Goal: Task Accomplishment & Management: Manage account settings

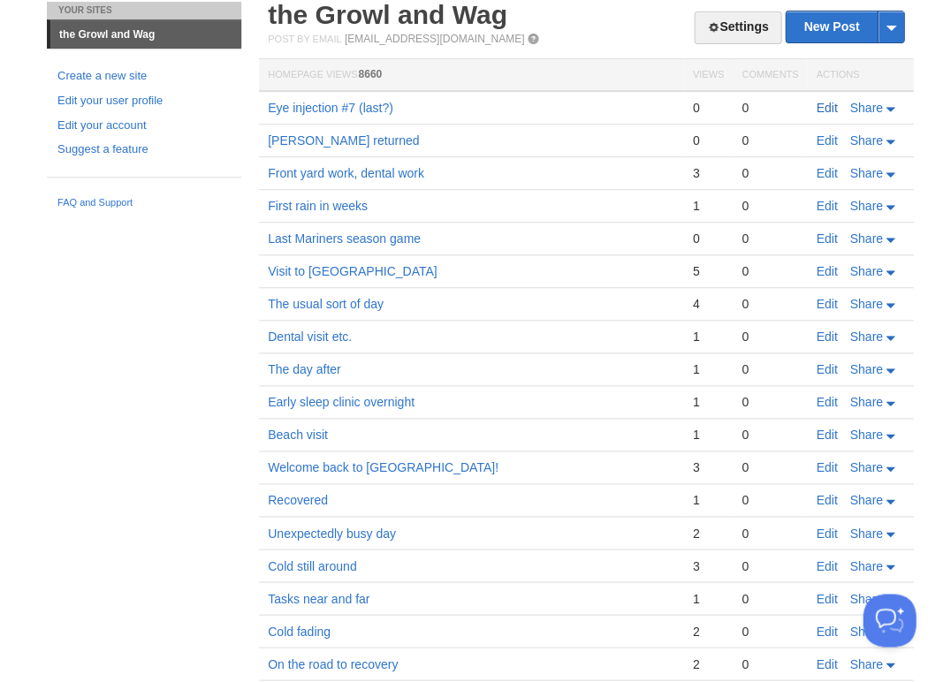
click at [818, 109] on link "Edit" at bounding box center [825, 108] width 21 height 14
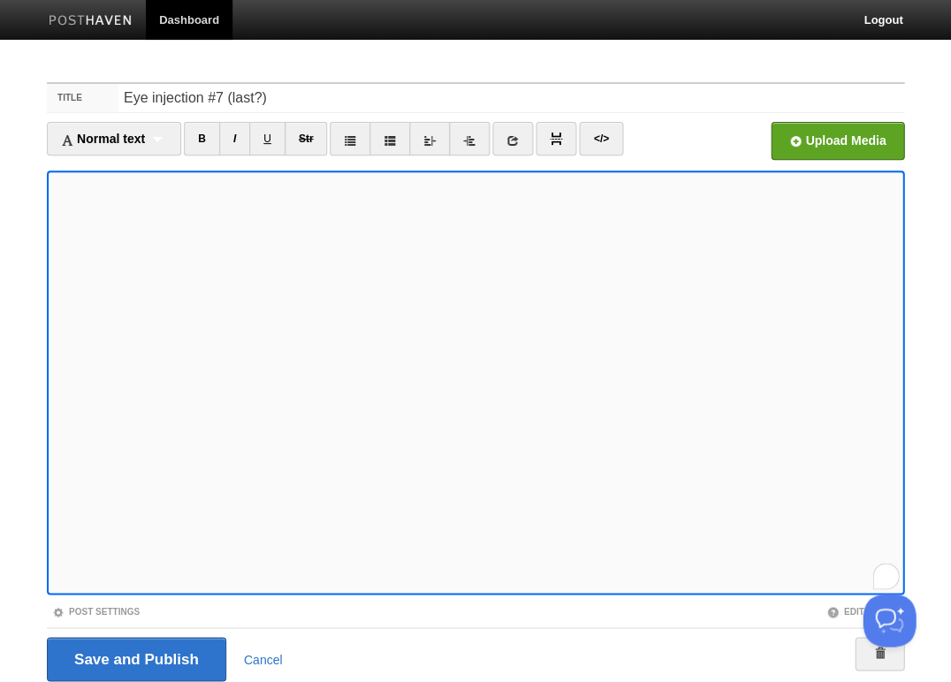
scroll to position [448, 0]
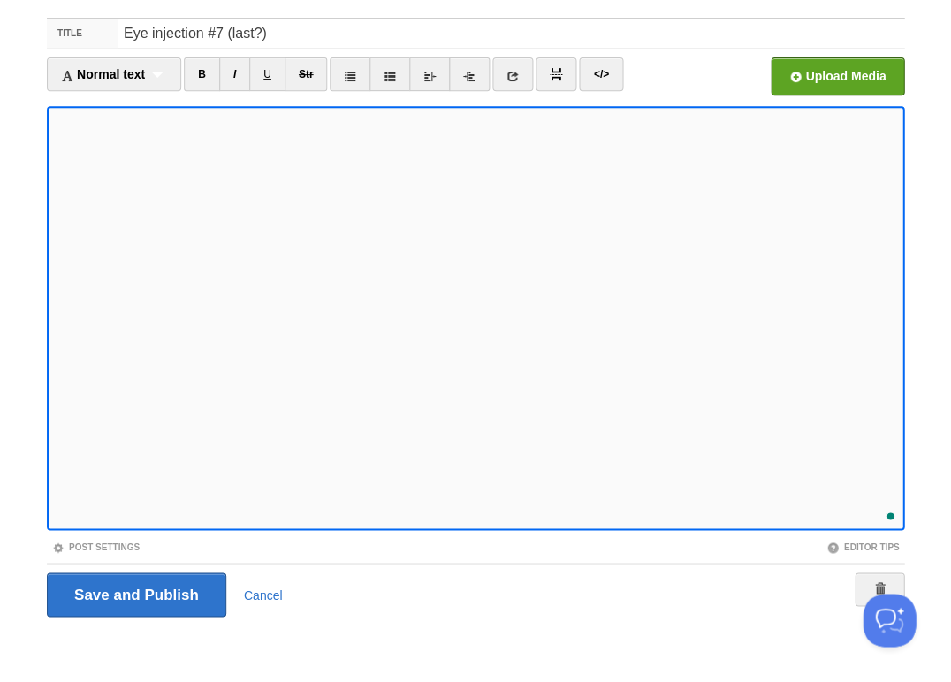
scroll to position [553, 0]
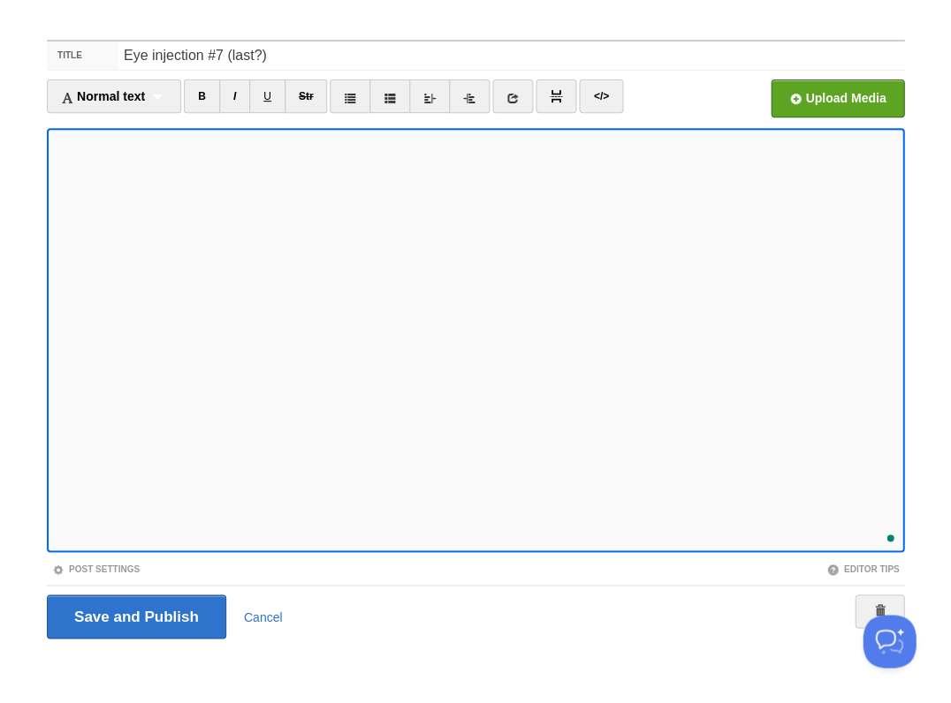
scroll to position [602, 0]
click at [134, 615] on input "Save and Publish" at bounding box center [136, 617] width 179 height 44
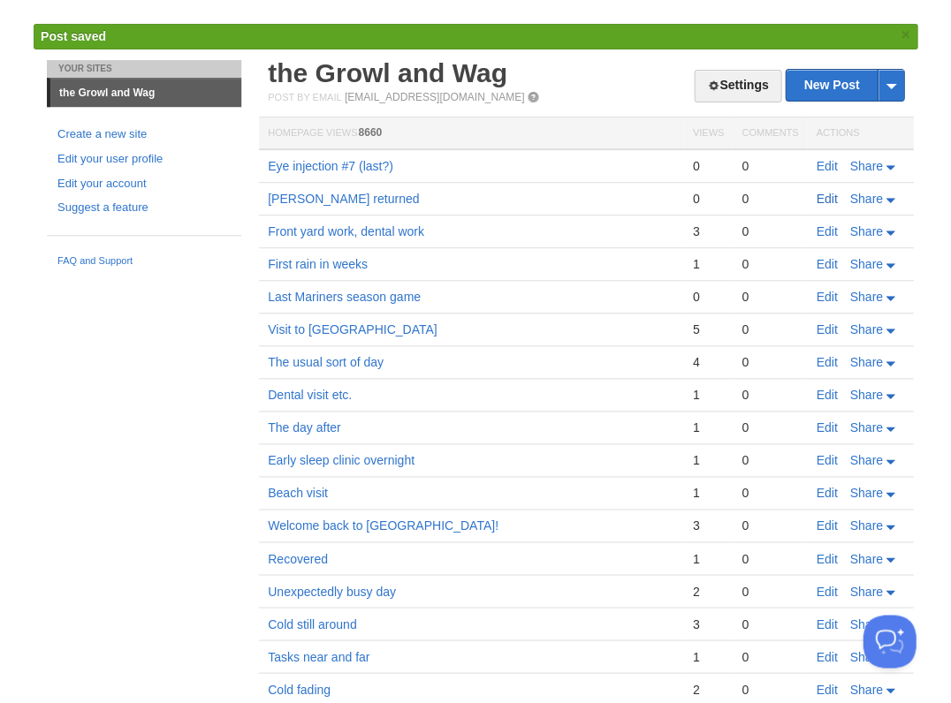
click at [819, 194] on link "Edit" at bounding box center [825, 199] width 21 height 14
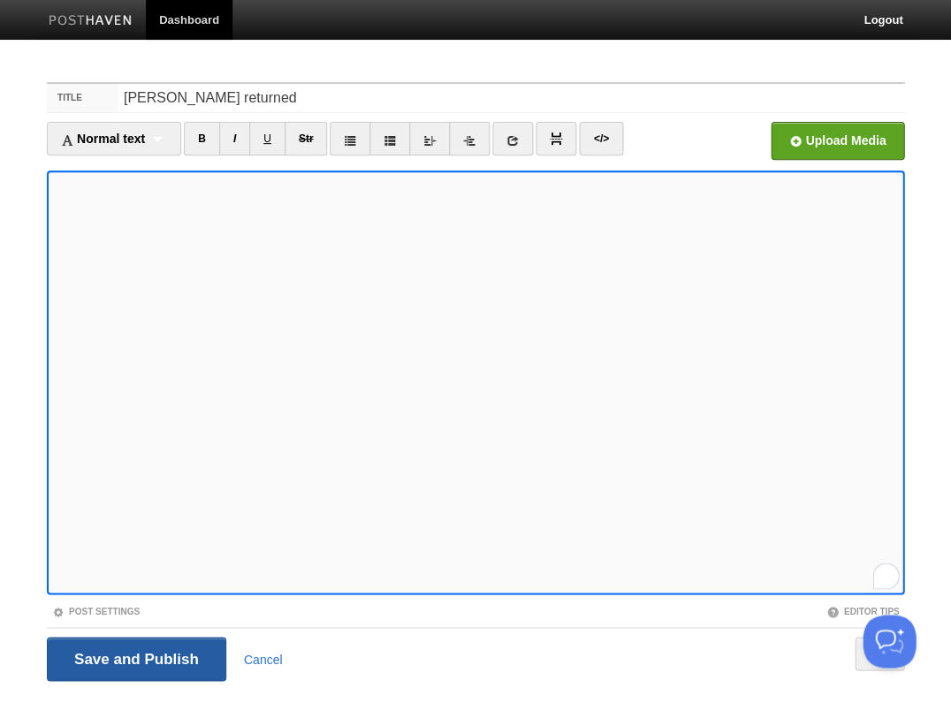
click at [133, 649] on input "Save and Publish" at bounding box center [136, 659] width 179 height 44
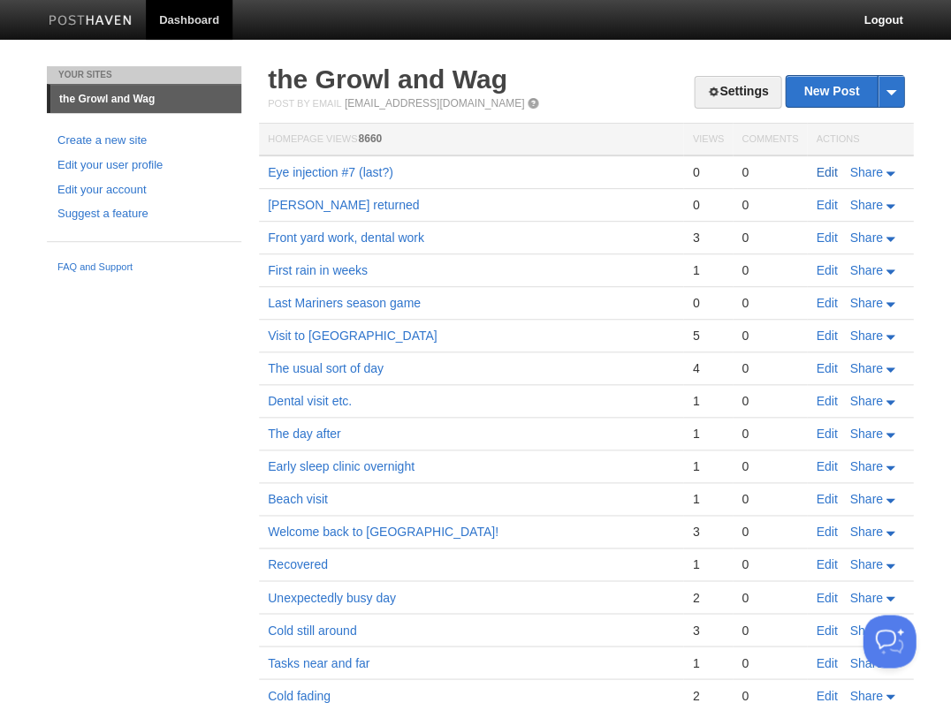
click at [819, 170] on link "Edit" at bounding box center [825, 172] width 21 height 14
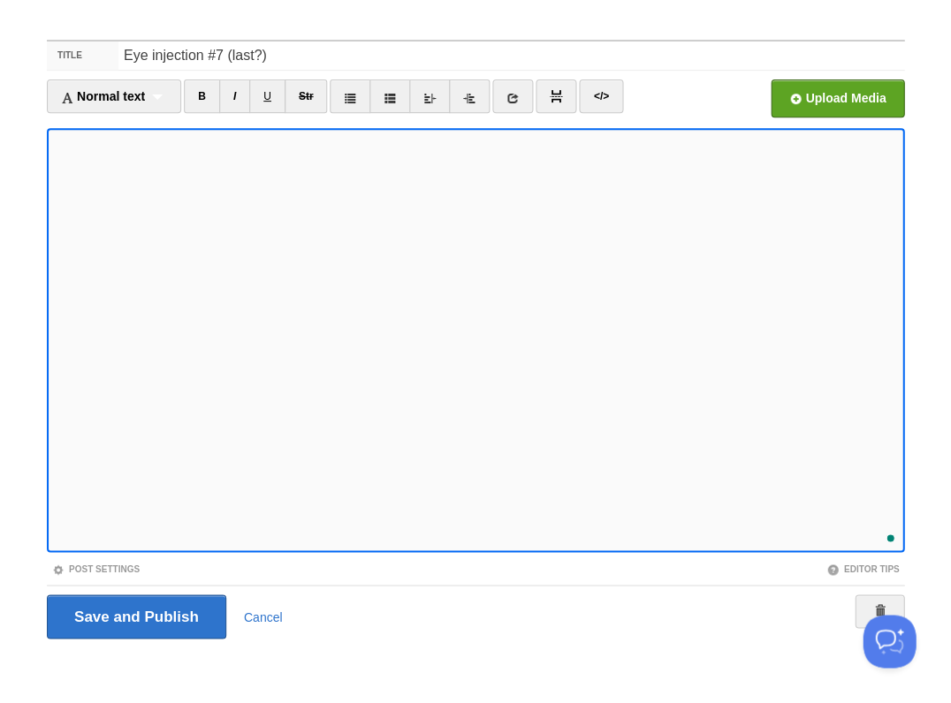
scroll to position [618, 0]
click at [889, 534] on div "1" at bounding box center [885, 532] width 19 height 19
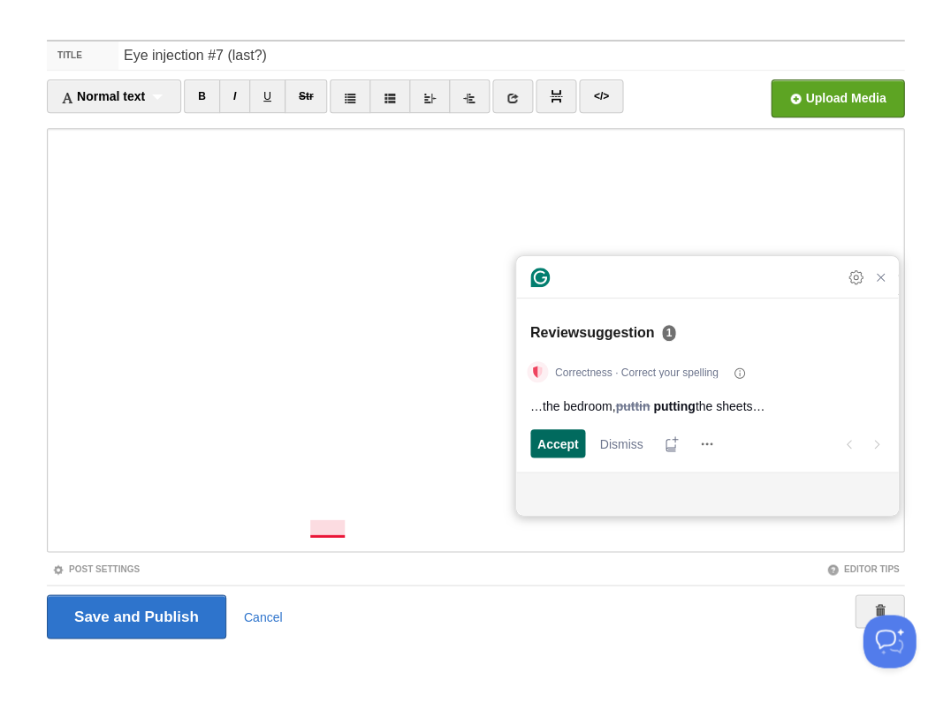
click at [551, 442] on span "Accept" at bounding box center [558, 444] width 42 height 19
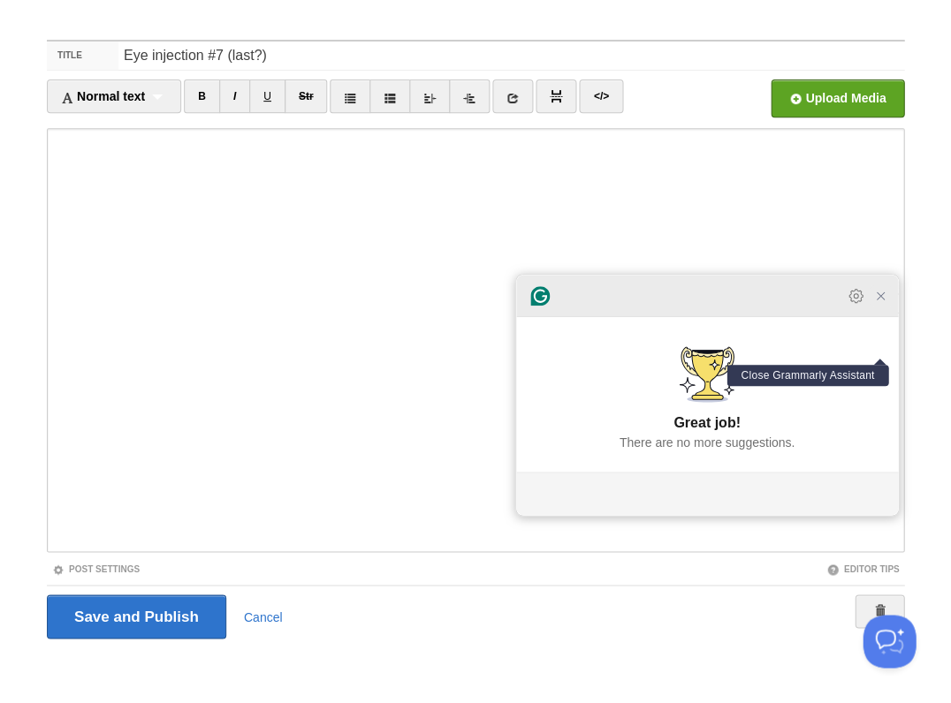
click at [879, 303] on icon "Close Grammarly Assistant" at bounding box center [880, 296] width 14 height 14
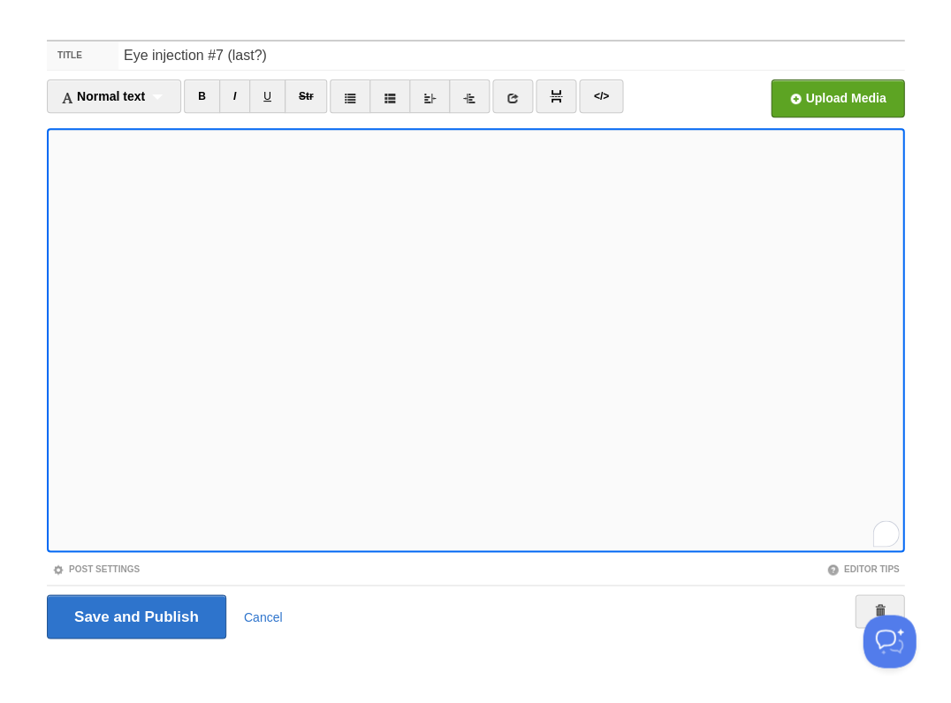
scroll to position [649, 0]
click at [134, 615] on input "Save and Publish" at bounding box center [136, 617] width 179 height 44
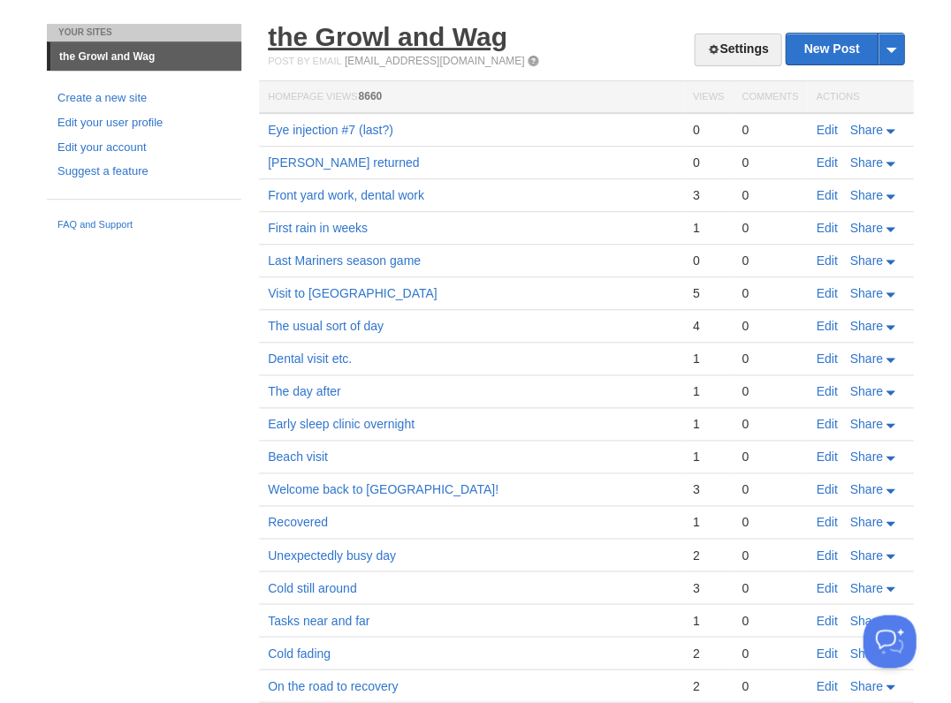
click at [405, 42] on link "the Growl and Wag" at bounding box center [387, 36] width 239 height 29
click at [831, 127] on link "Edit" at bounding box center [825, 130] width 21 height 14
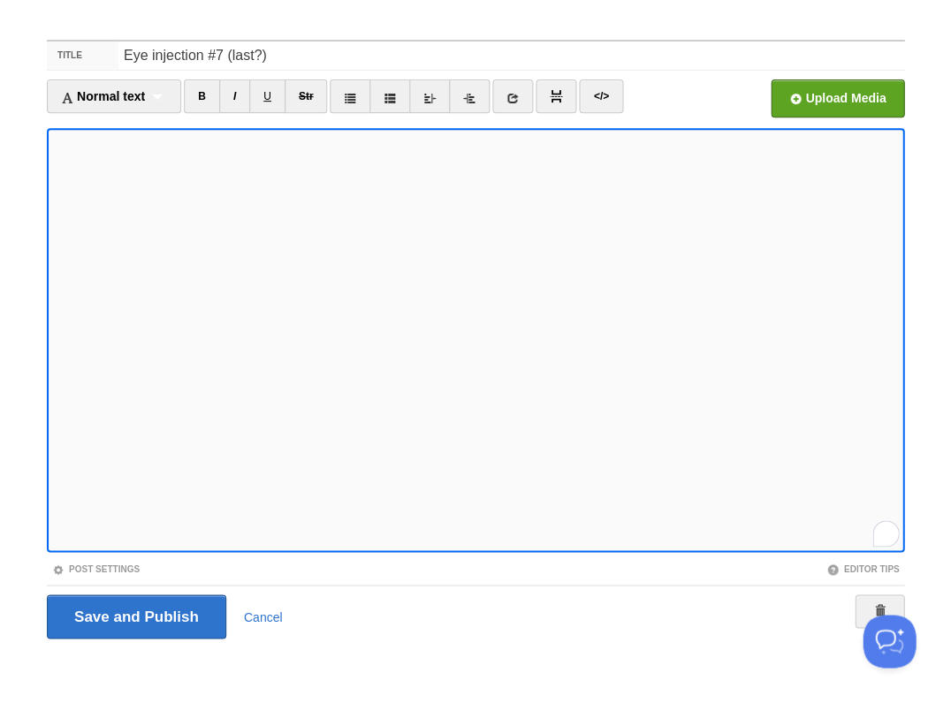
scroll to position [650, 0]
click at [134, 615] on input "Save and Publish" at bounding box center [136, 617] width 179 height 44
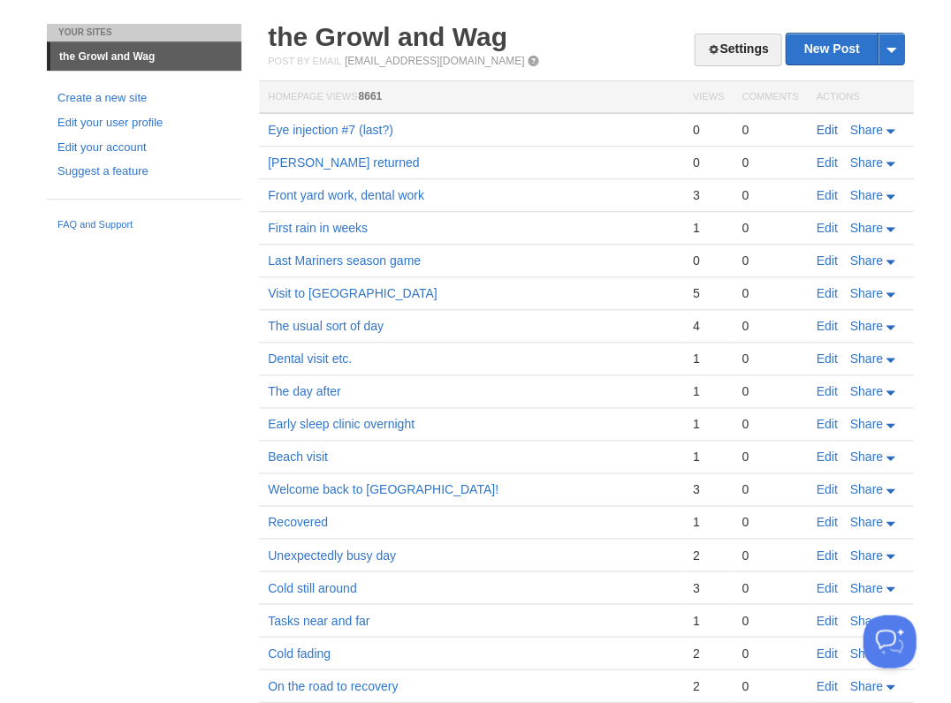
click at [830, 127] on link "Edit" at bounding box center [825, 130] width 21 height 14
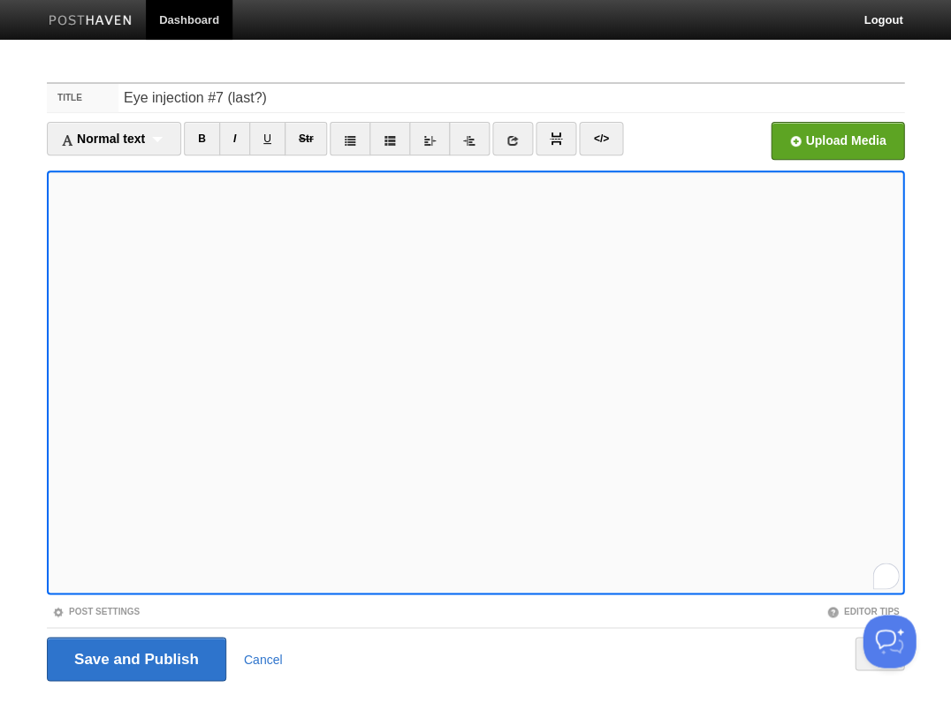
scroll to position [42, 0]
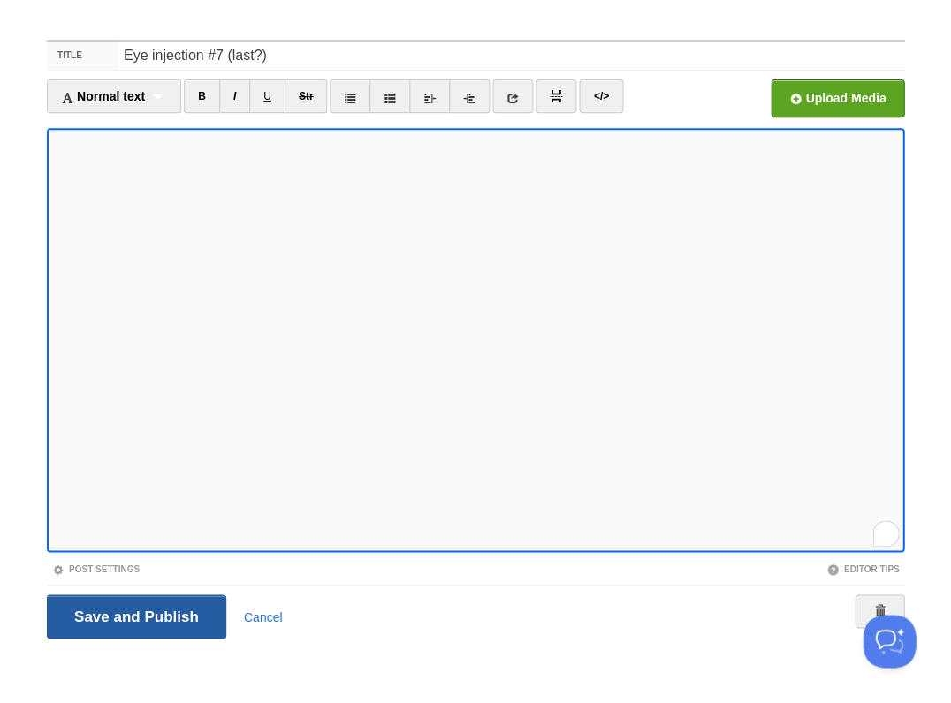
click at [134, 615] on input "Save and Publish" at bounding box center [136, 617] width 179 height 44
